Goal: Task Accomplishment & Management: Complete application form

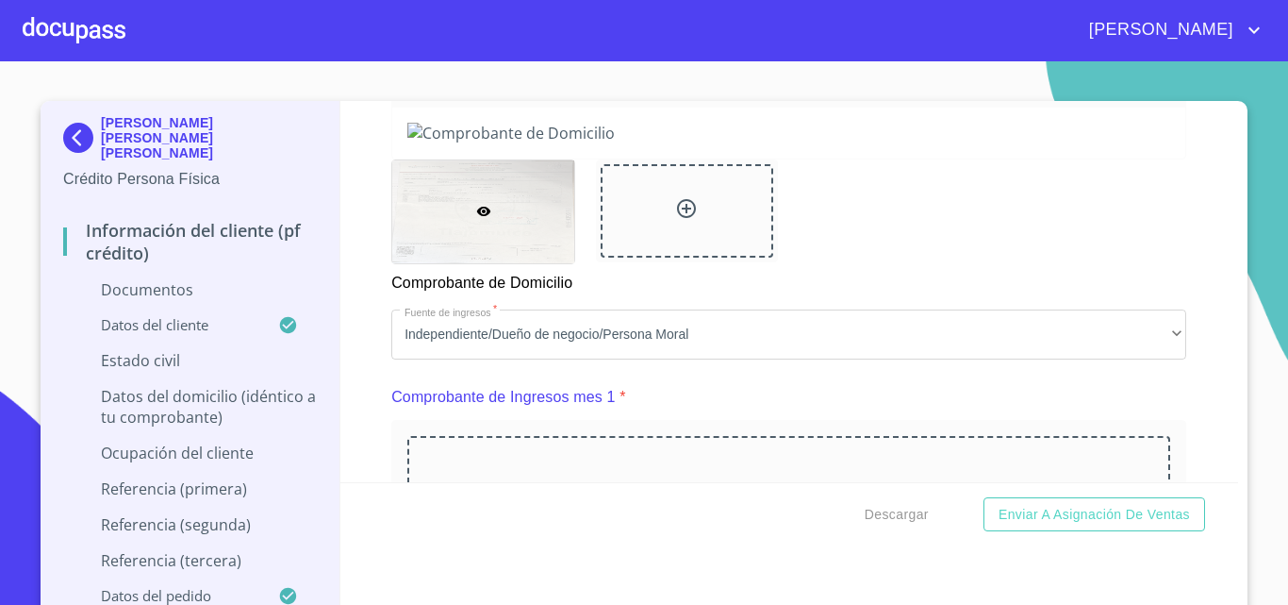
scroll to position [1132, 0]
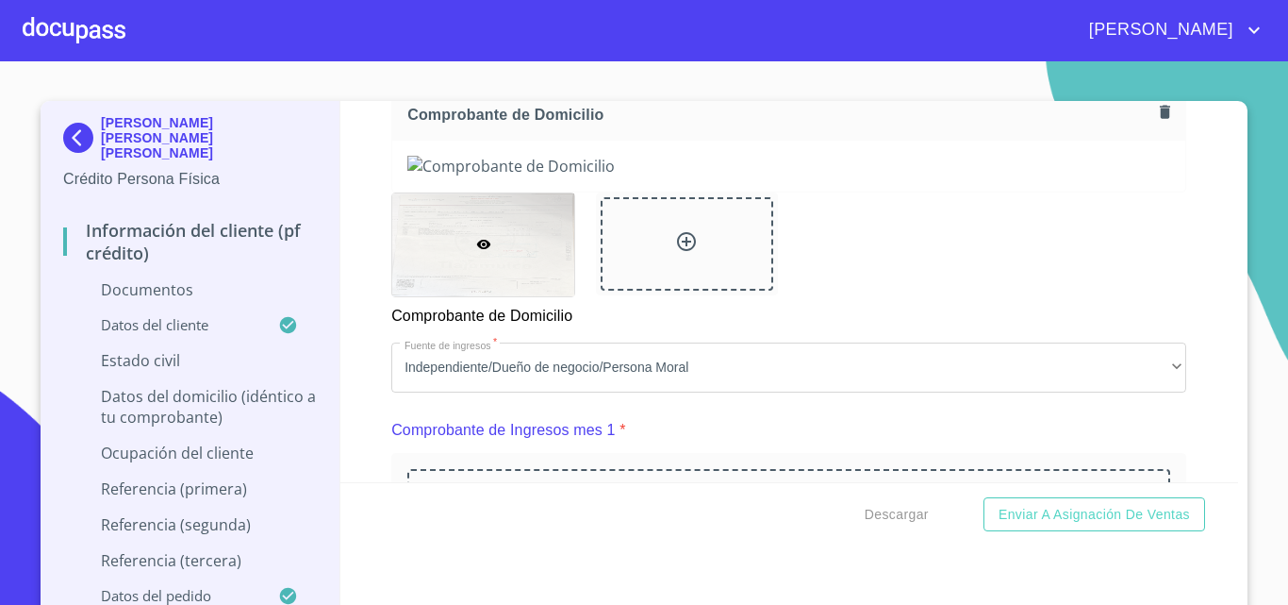
click at [71, 123] on img at bounding box center [82, 138] width 38 height 30
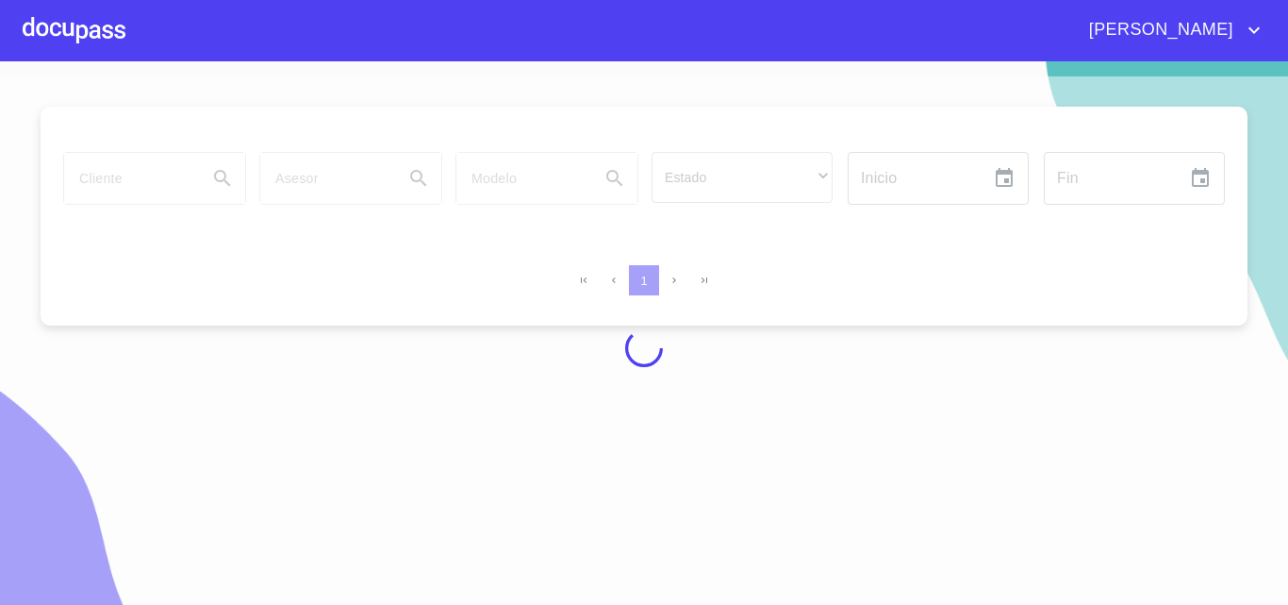
click at [75, 39] on div at bounding box center [74, 30] width 103 height 60
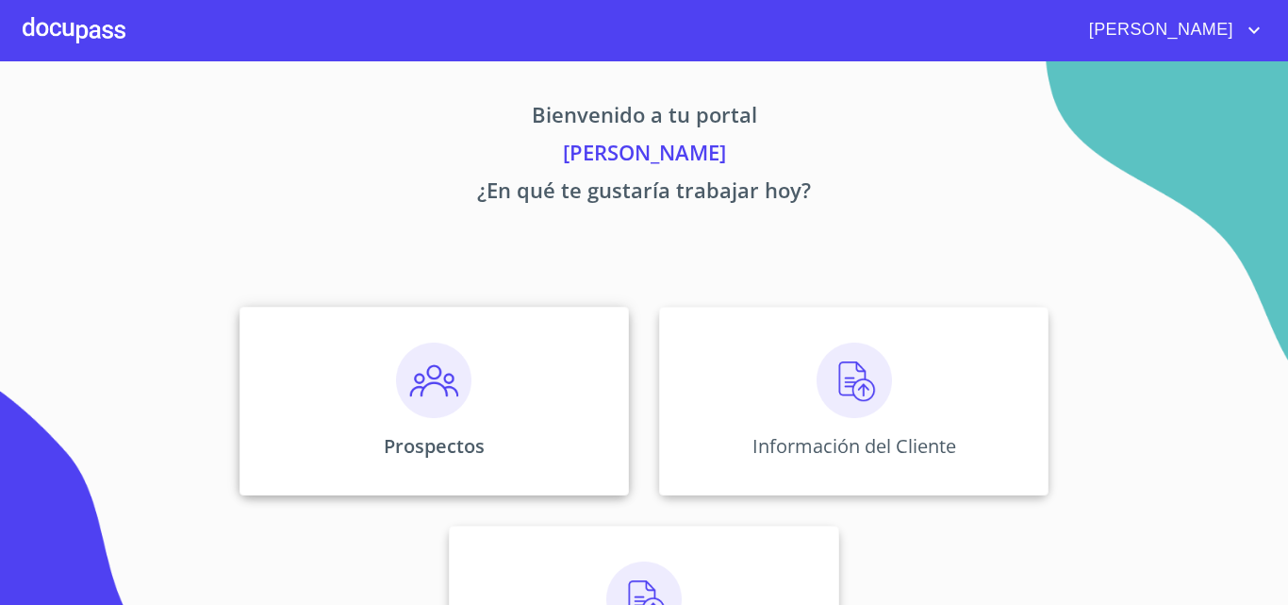
click at [396, 396] on img at bounding box center [433, 379] width 75 height 75
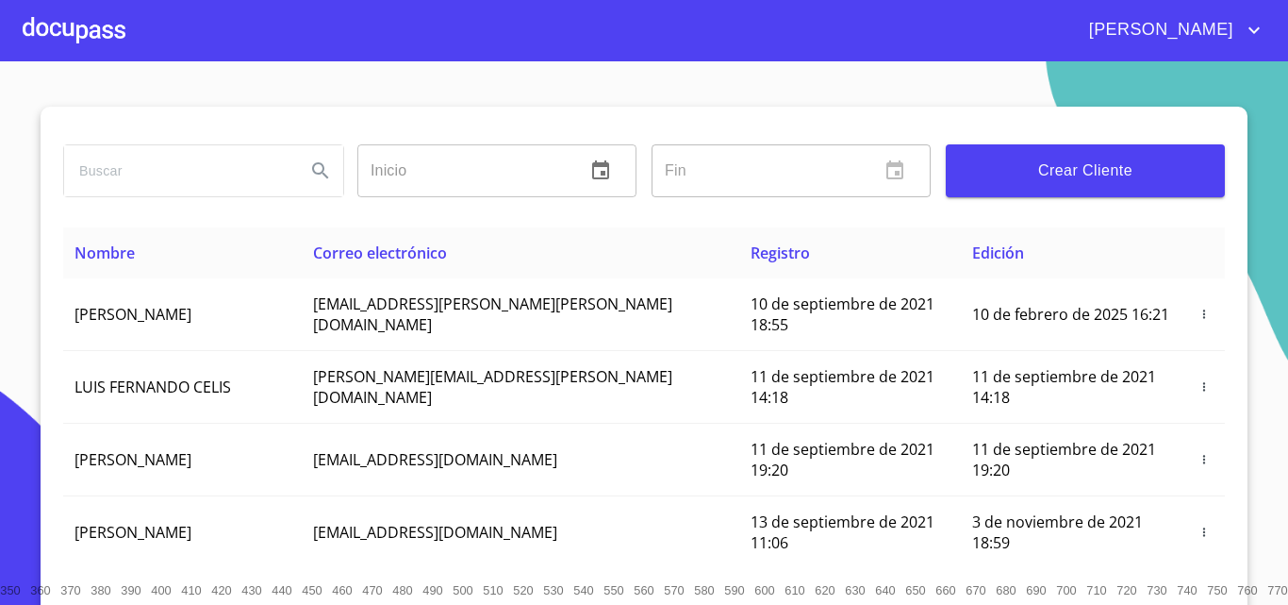
click at [215, 174] on input "search" at bounding box center [177, 170] width 226 height 51
type input "[PERSON_NAME]"
click at [311, 175] on icon "Search" at bounding box center [320, 170] width 23 height 23
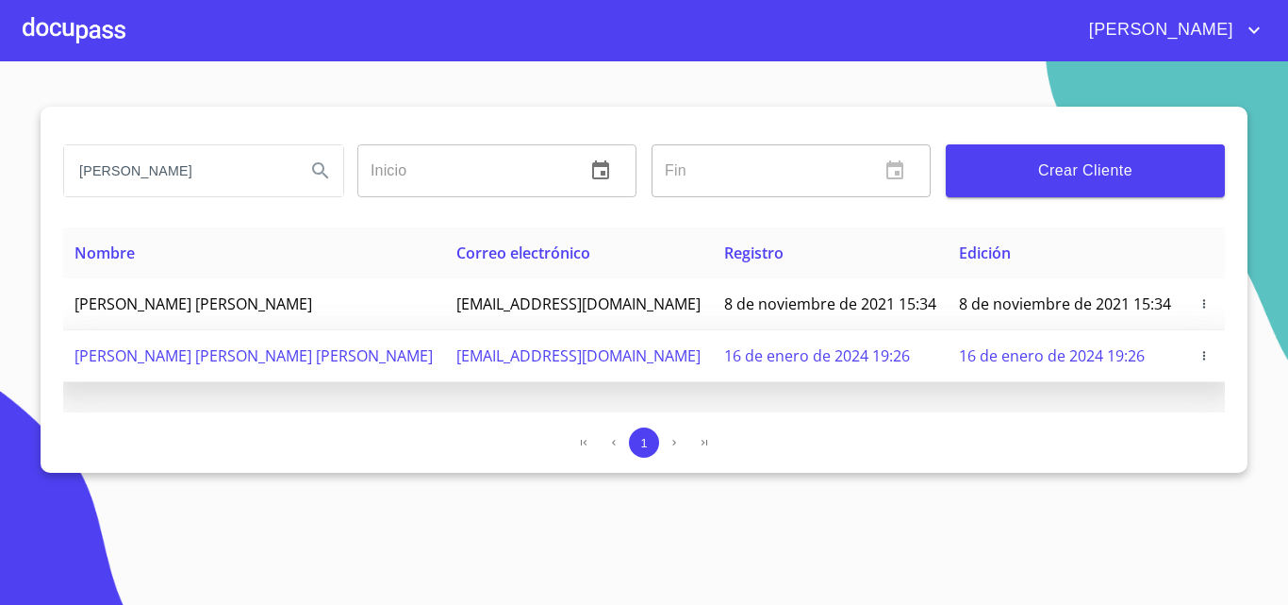
click at [1202, 357] on span "button" at bounding box center [1204, 355] width 19 height 13
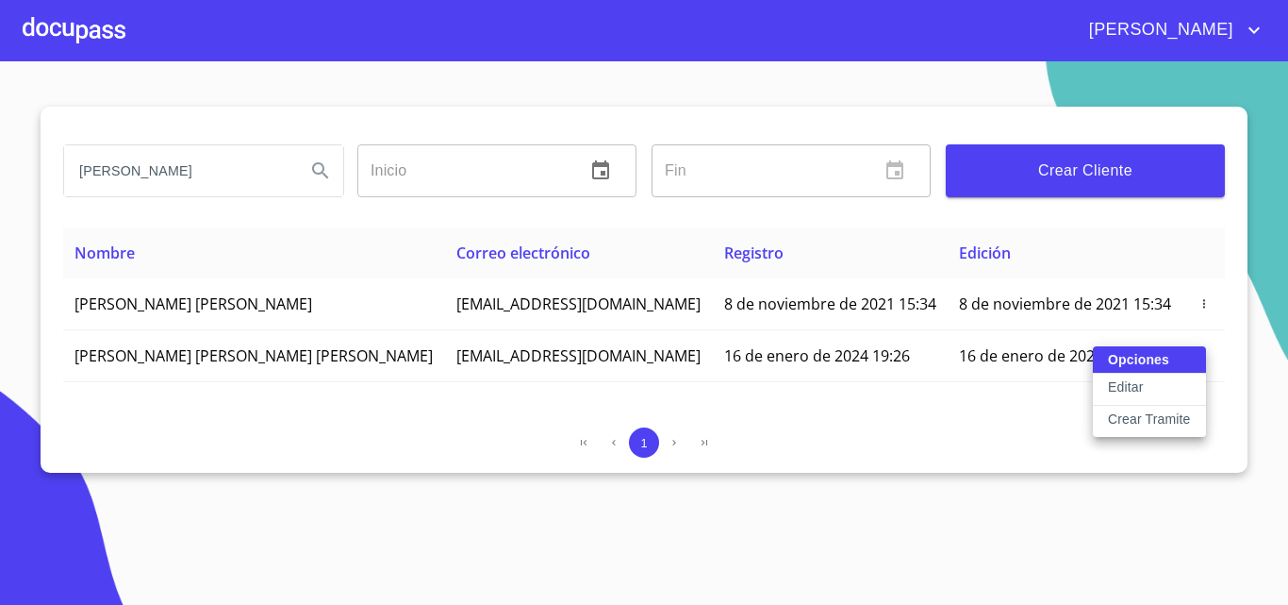
click at [1130, 416] on p "Crear Tramite" at bounding box center [1149, 418] width 83 height 19
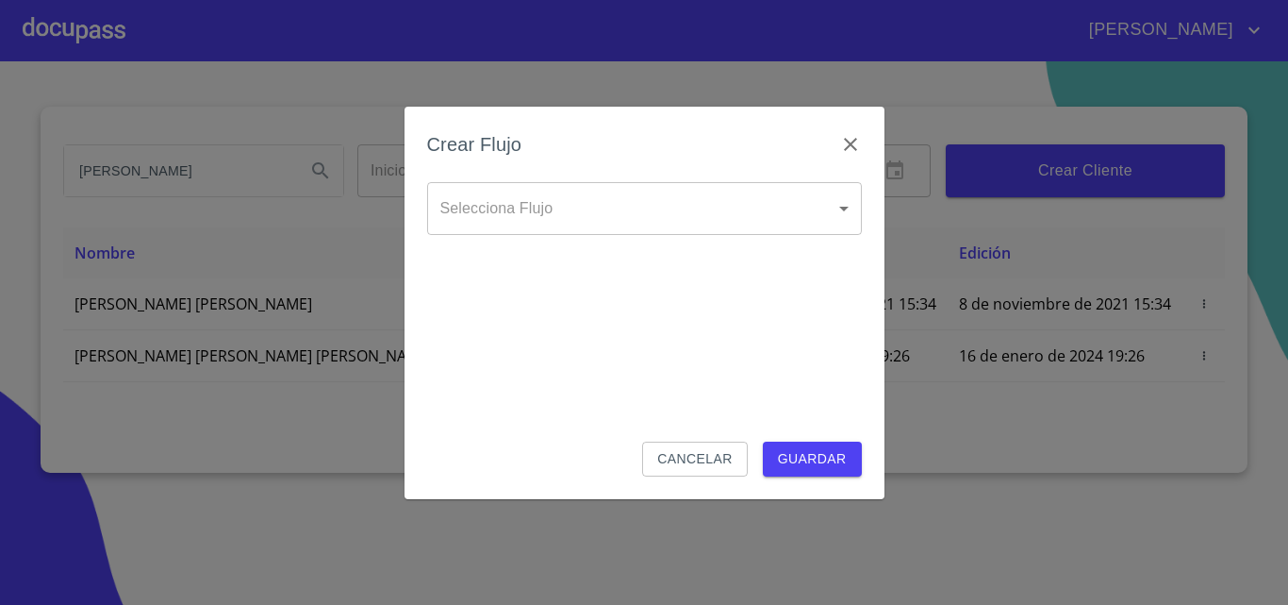
click at [587, 210] on body "[PERSON_NAME] [PERSON_NAME] Inicio ​ Fin ​ Crear Cliente Nombre Correo electrón…" at bounding box center [644, 302] width 1288 height 605
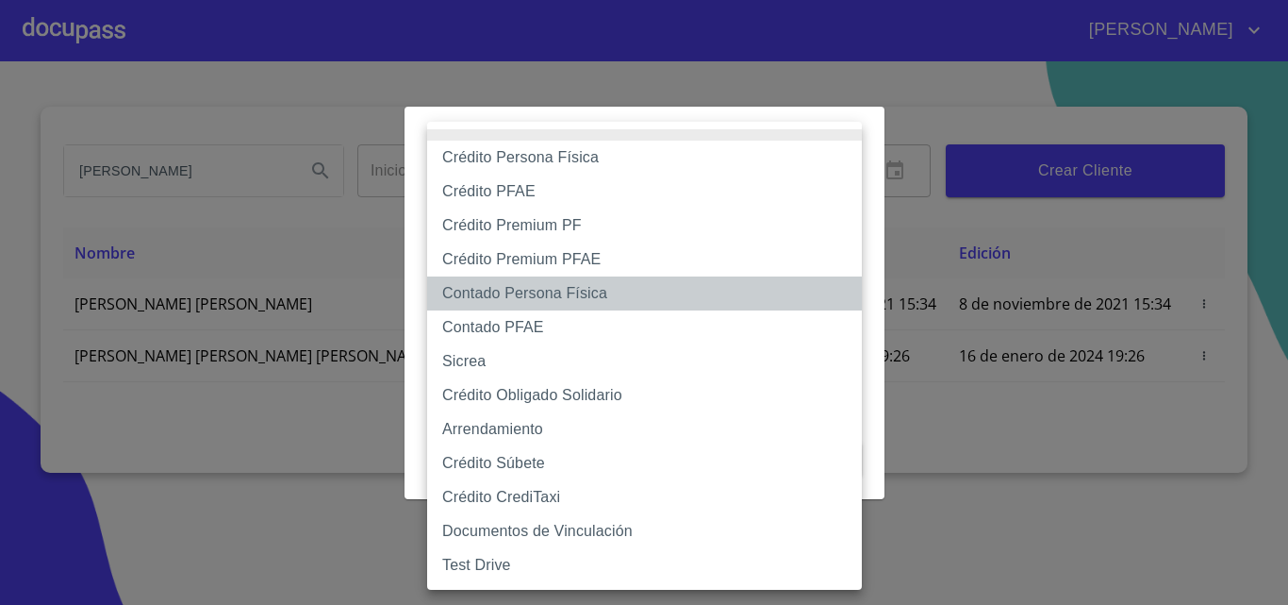
drag, startPoint x: 517, startPoint y: 288, endPoint x: 538, endPoint y: 267, distance: 29.3
click at [519, 287] on li "Contado Persona Física" at bounding box center [644, 293] width 435 height 34
type input "60bf975b0d9865ccc2471536"
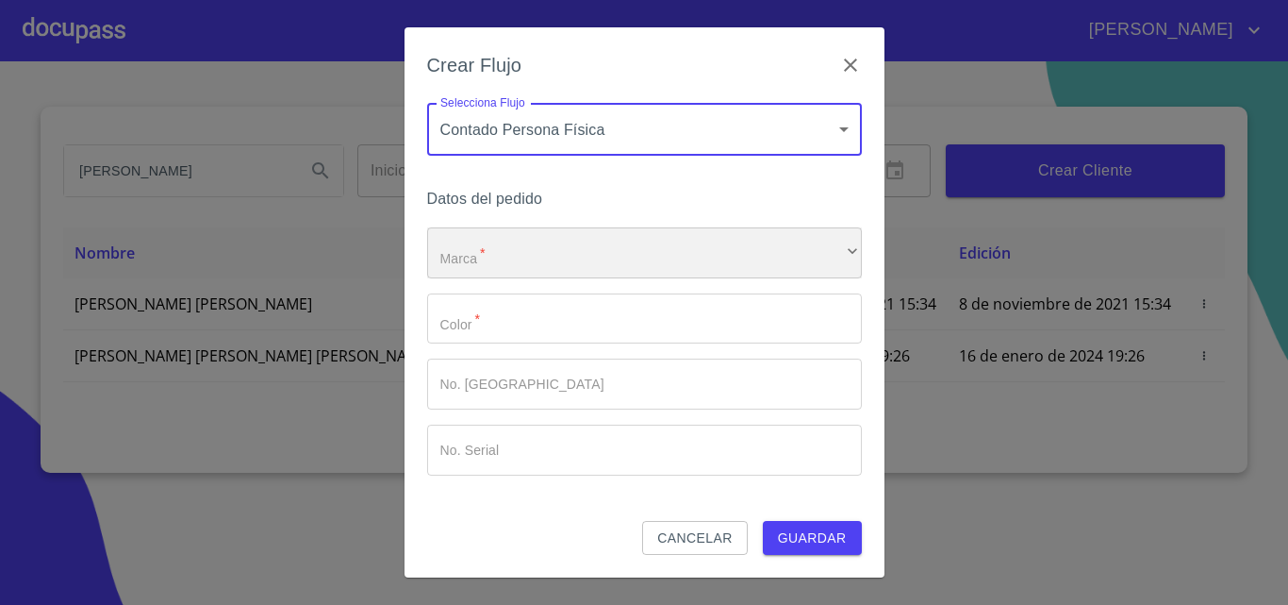
click at [523, 252] on div "​" at bounding box center [644, 252] width 435 height 51
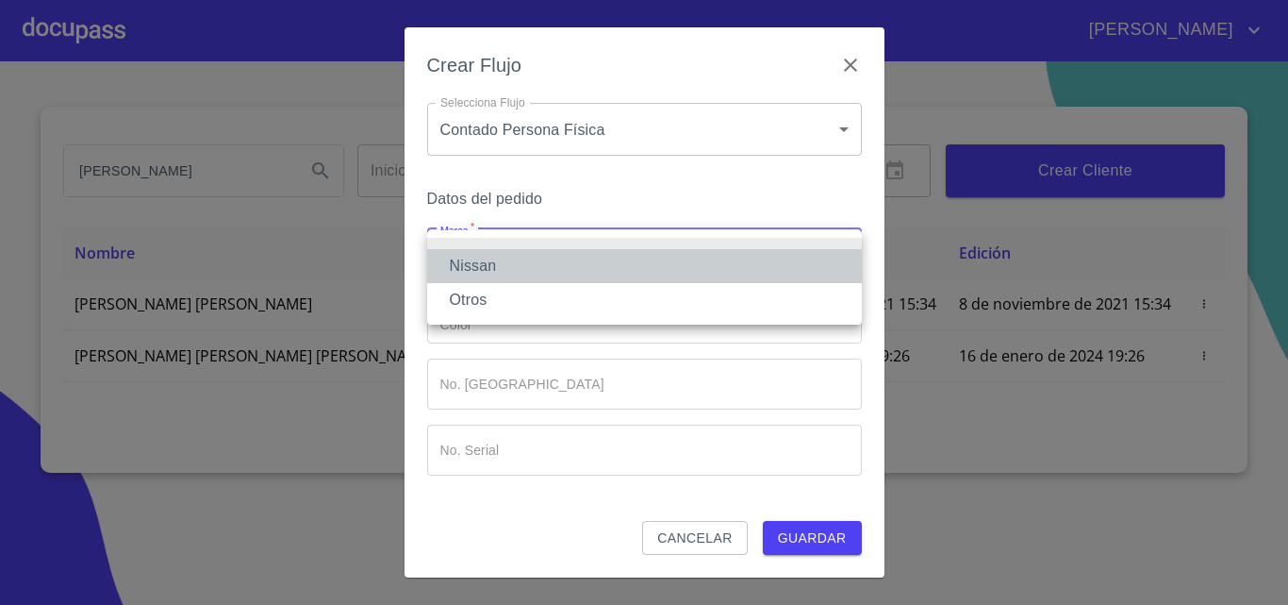
click at [518, 257] on li "Nissan" at bounding box center [644, 266] width 435 height 34
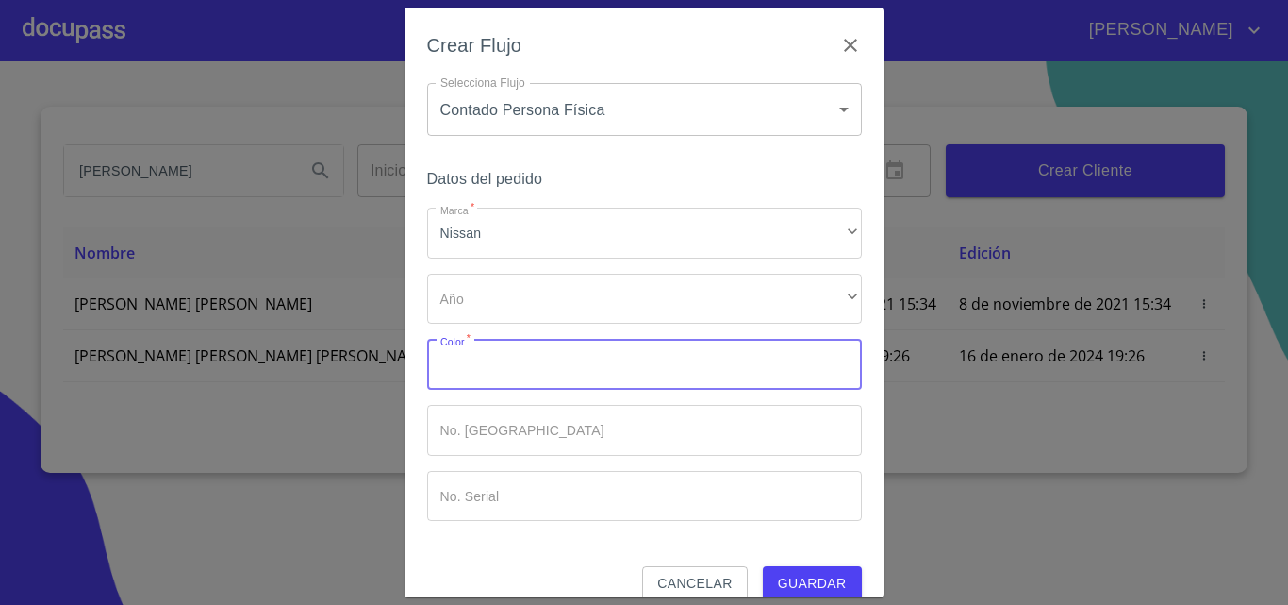
click at [496, 368] on input "Marca   *" at bounding box center [644, 364] width 435 height 51
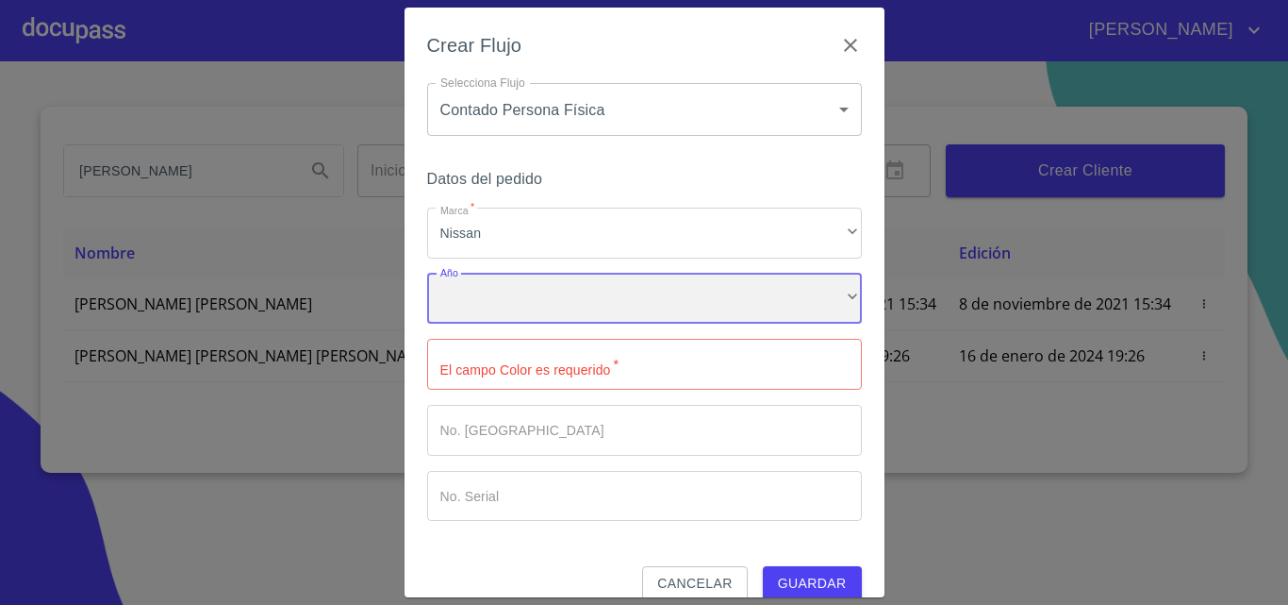
click at [500, 295] on div "​" at bounding box center [644, 298] width 435 height 51
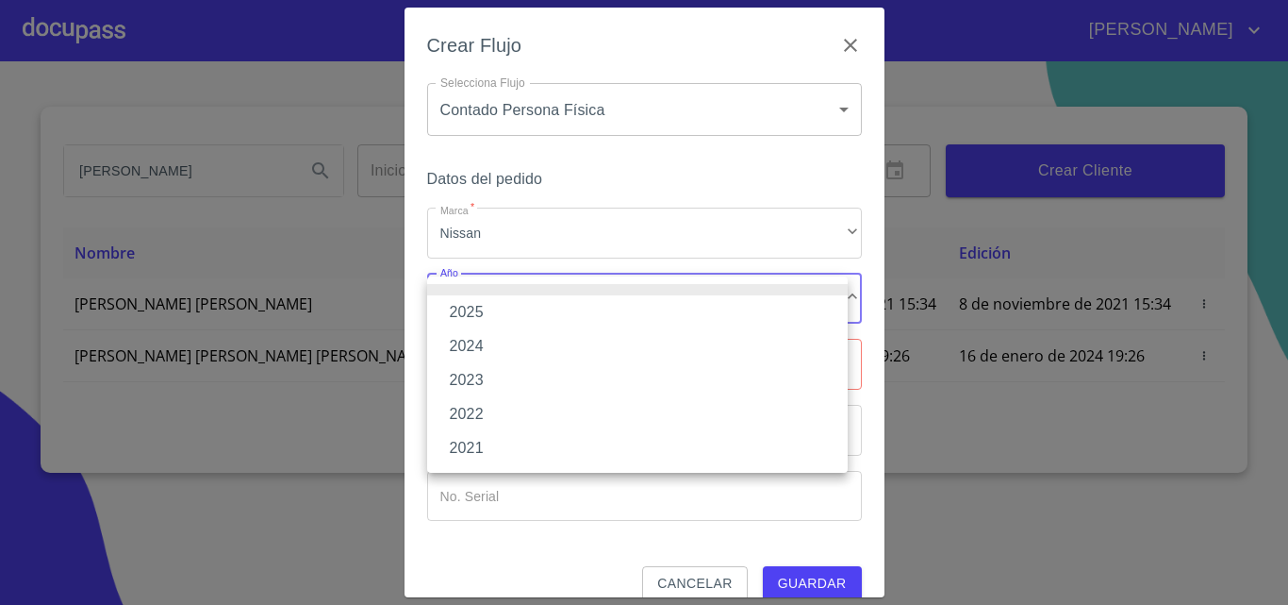
click at [505, 315] on li "2025" at bounding box center [637, 312] width 421 height 34
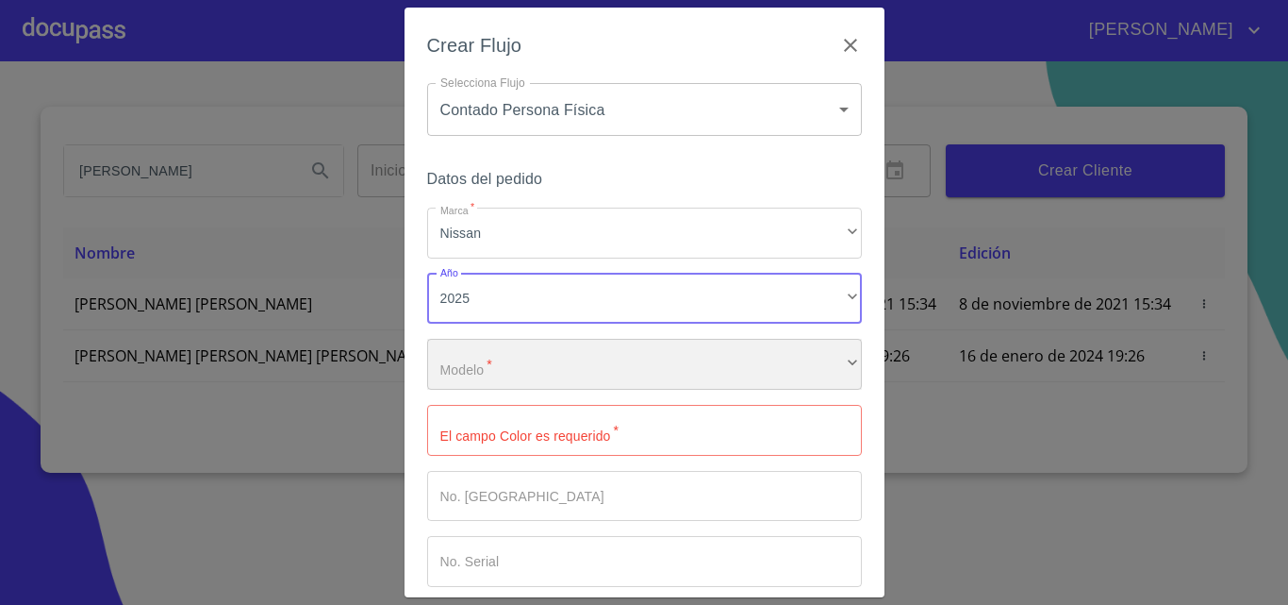
click at [502, 372] on div "​" at bounding box center [644, 364] width 435 height 51
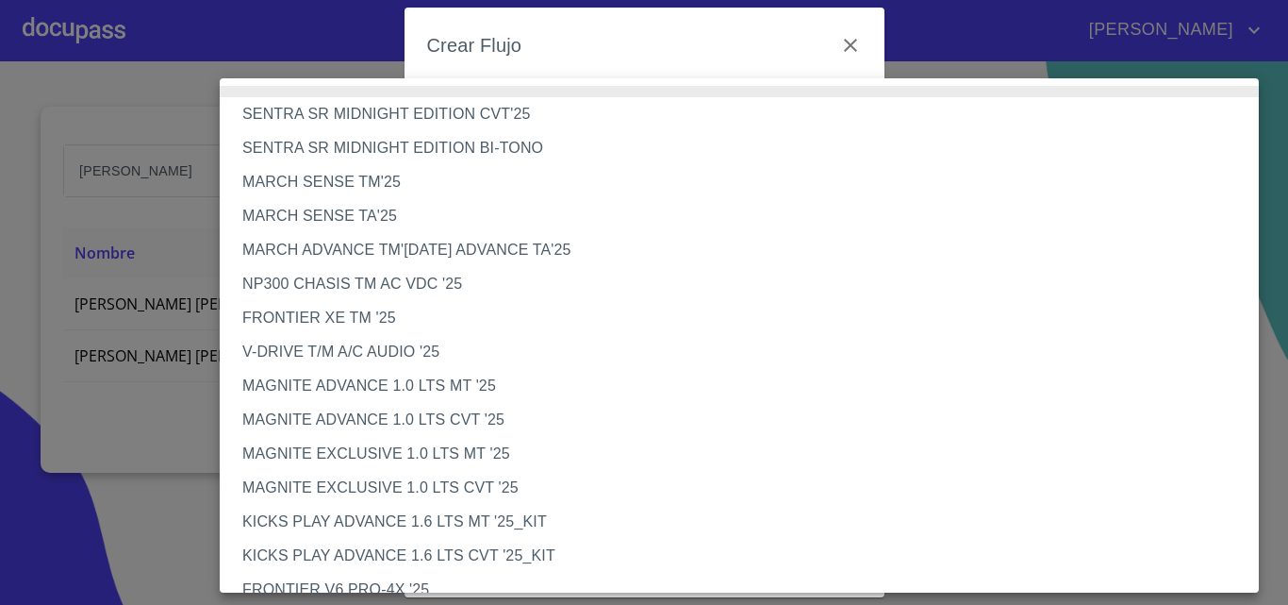
click at [491, 356] on li "V-DRIVE T/M A/C AUDIO '25" at bounding box center [746, 352] width 1053 height 34
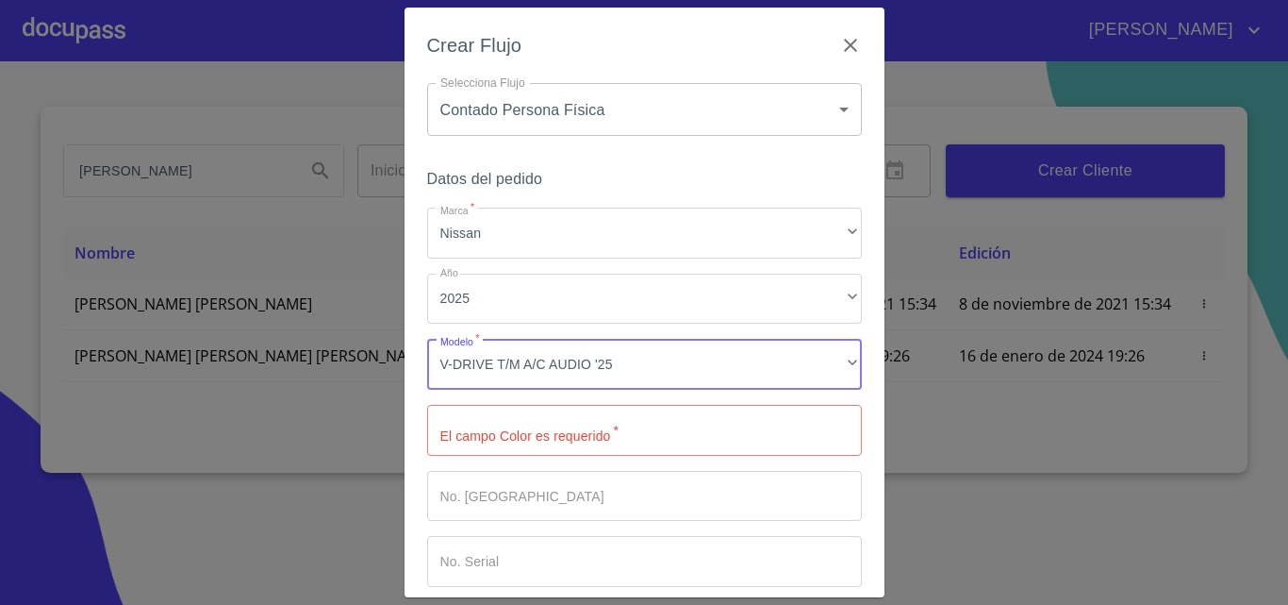
click at [489, 423] on input "Marca   *" at bounding box center [644, 430] width 435 height 51
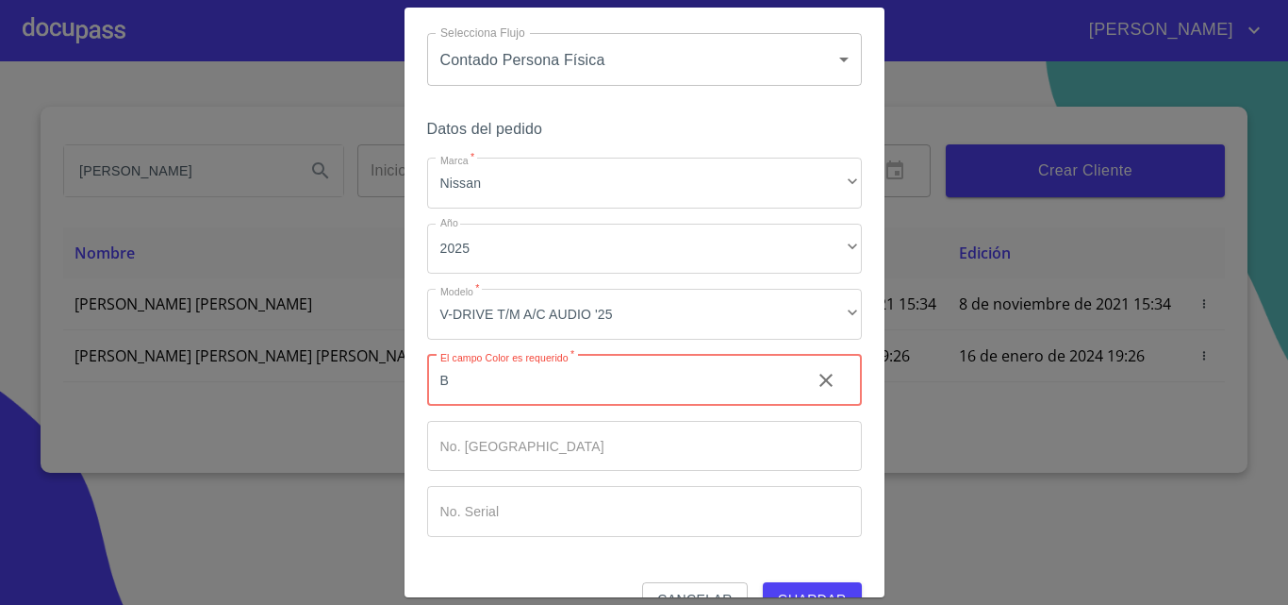
scroll to position [91, 0]
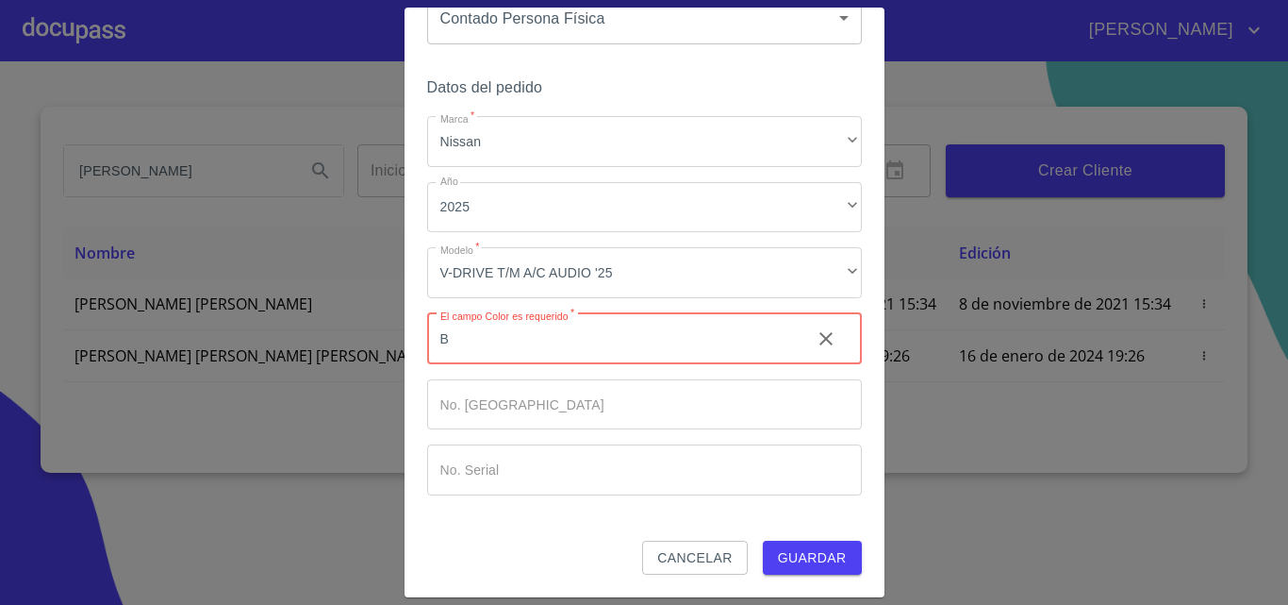
type input "B"
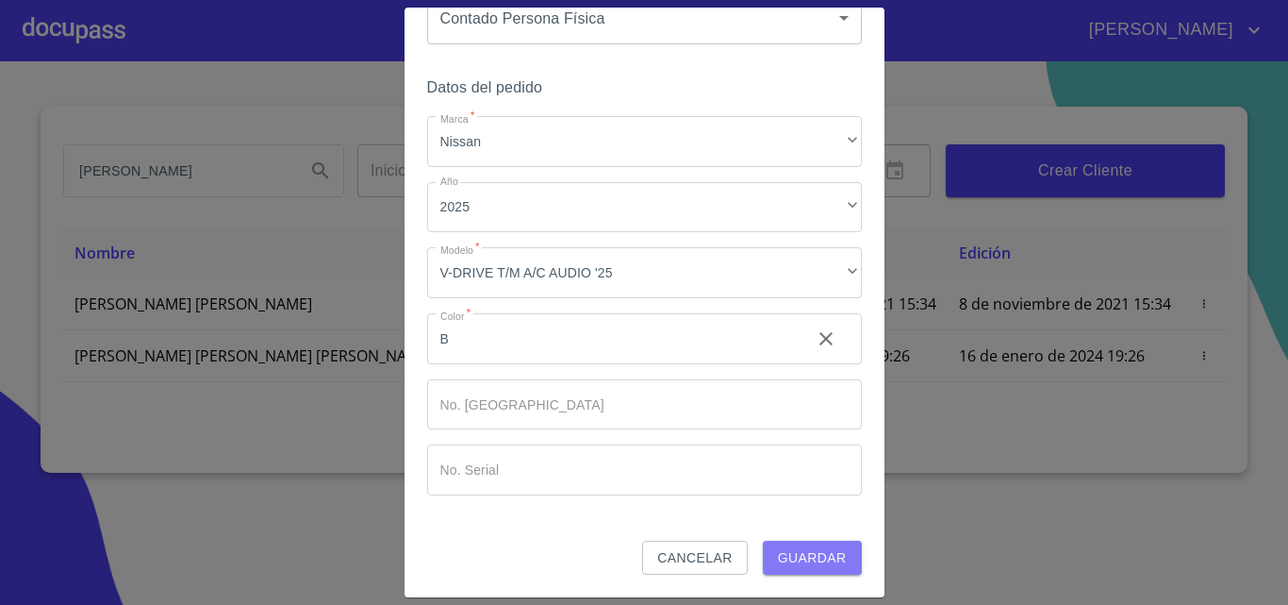
click at [787, 555] on span "Guardar" at bounding box center [812, 558] width 69 height 24
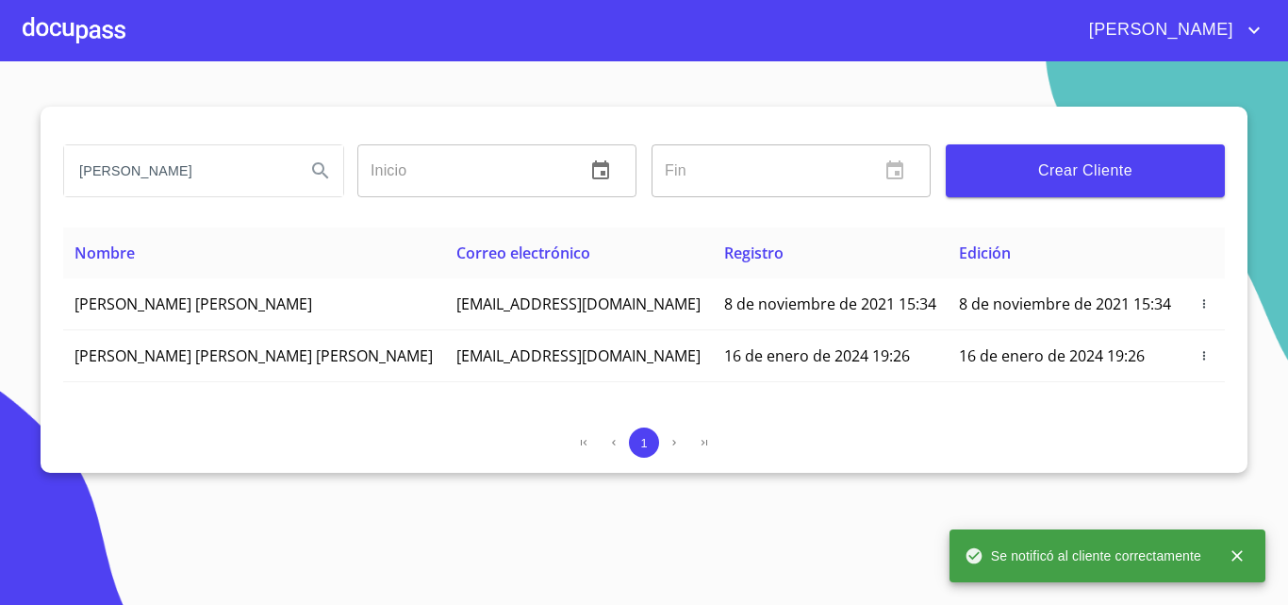
click at [87, 36] on div at bounding box center [74, 30] width 103 height 60
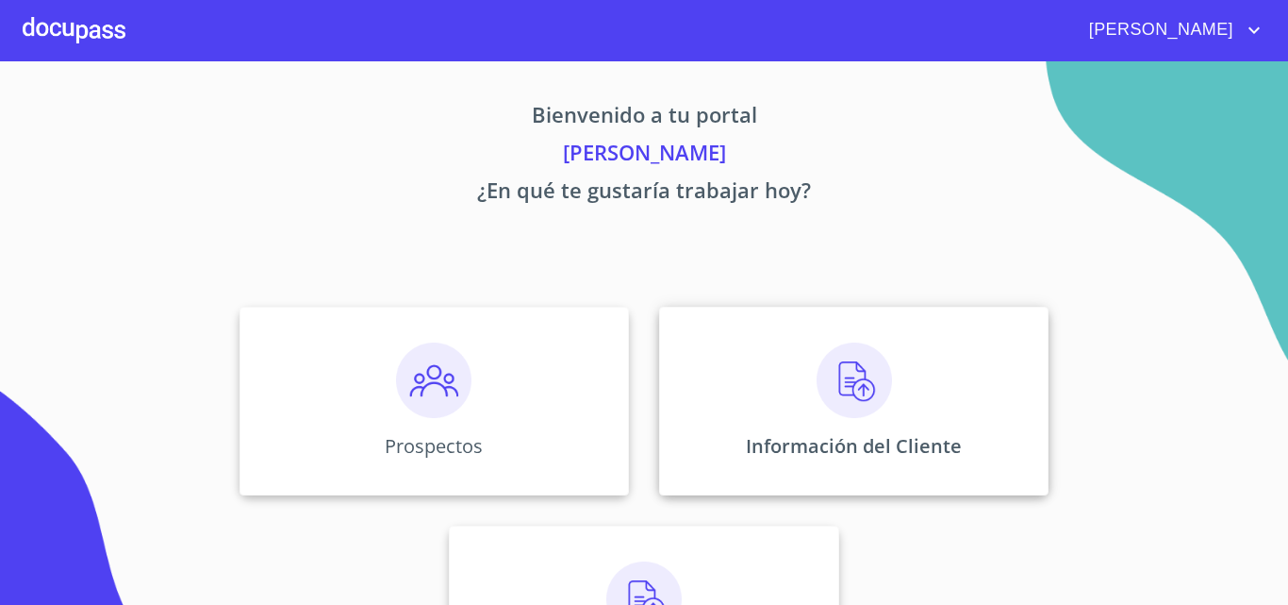
click at [895, 399] on div "Información del Cliente" at bounding box center [853, 401] width 389 height 189
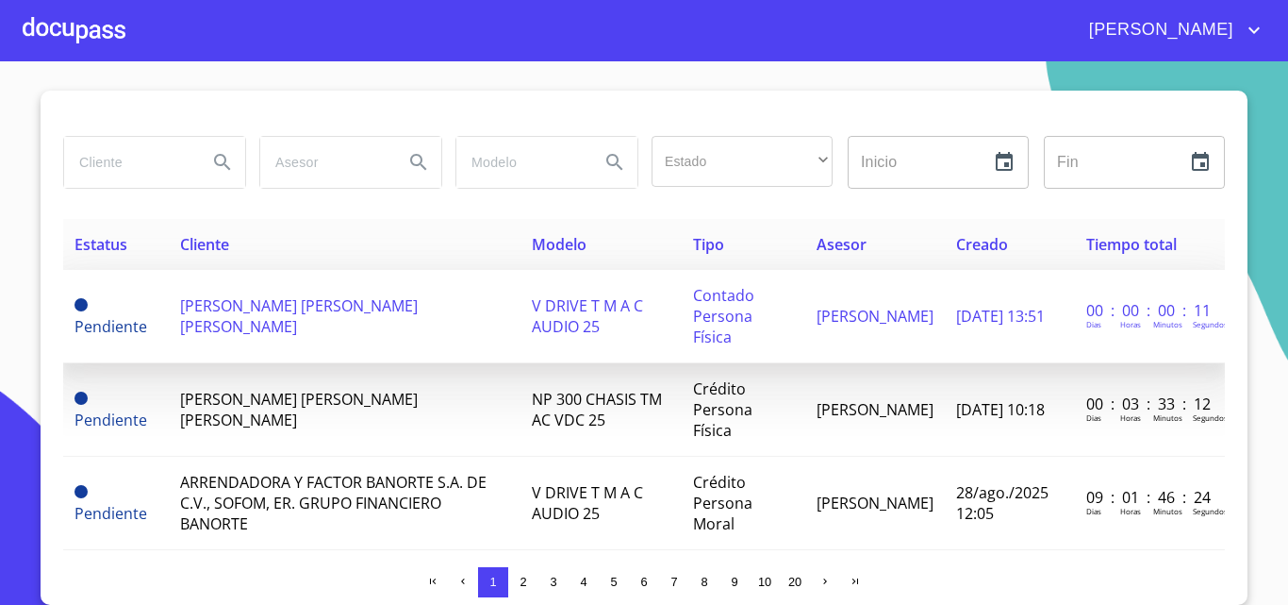
click at [327, 305] on span "[PERSON_NAME] [PERSON_NAME] [PERSON_NAME]" at bounding box center [299, 315] width 238 height 41
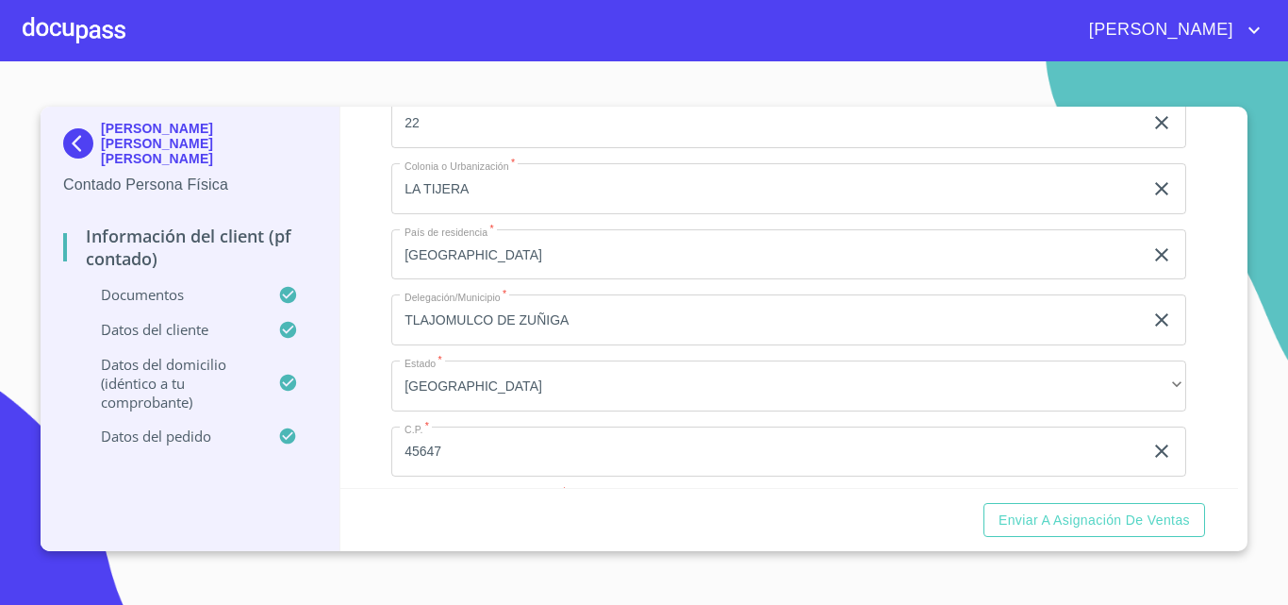
scroll to position [3584, 0]
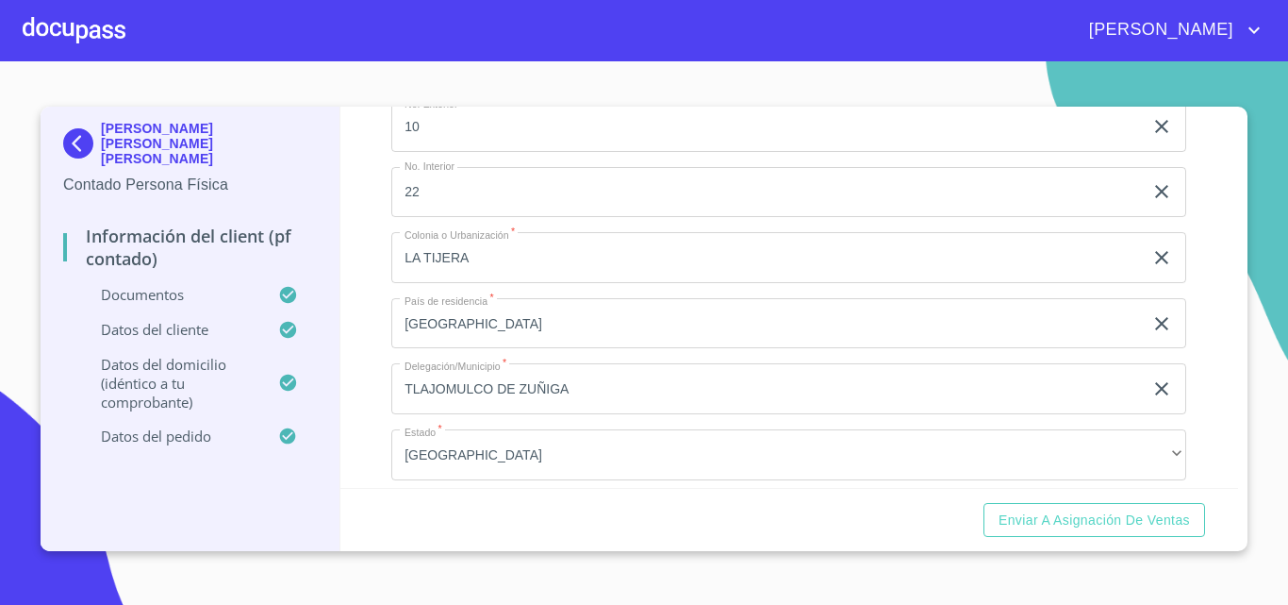
click at [66, 128] on img at bounding box center [82, 143] width 38 height 30
